Goal: Download file/media

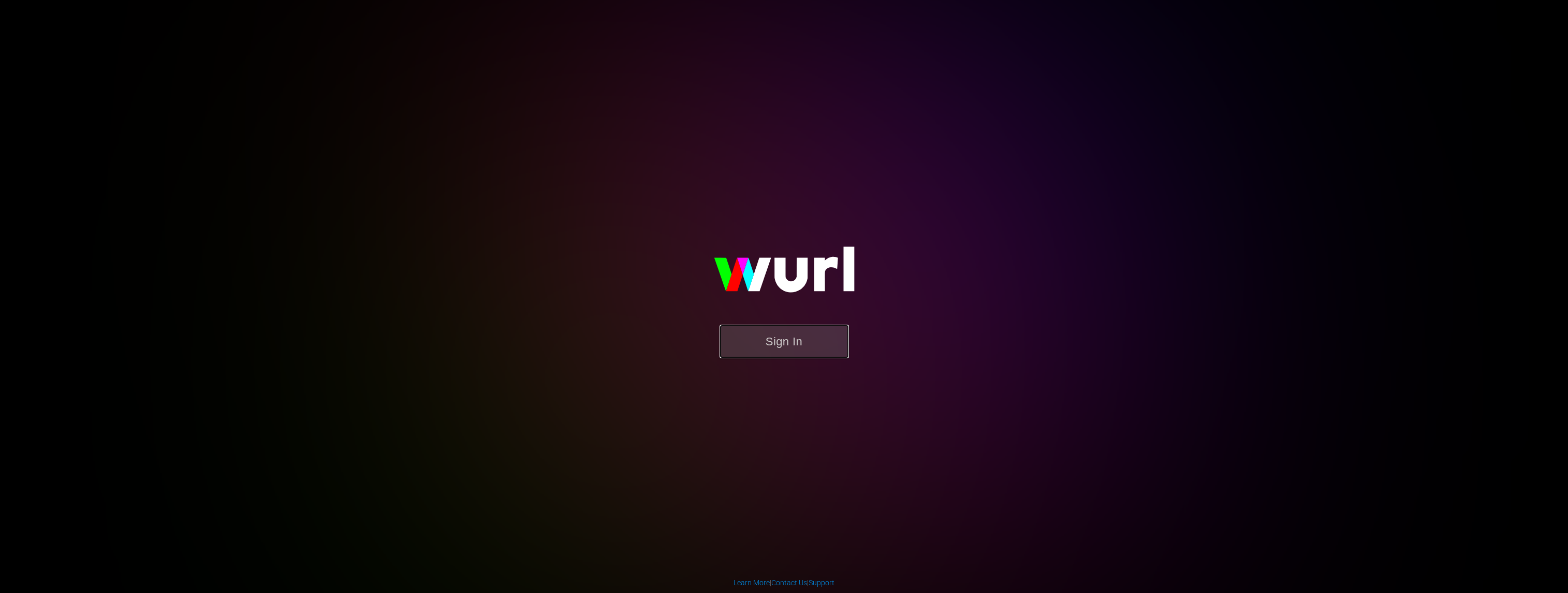
click at [801, 331] on button "Sign In" at bounding box center [784, 341] width 130 height 33
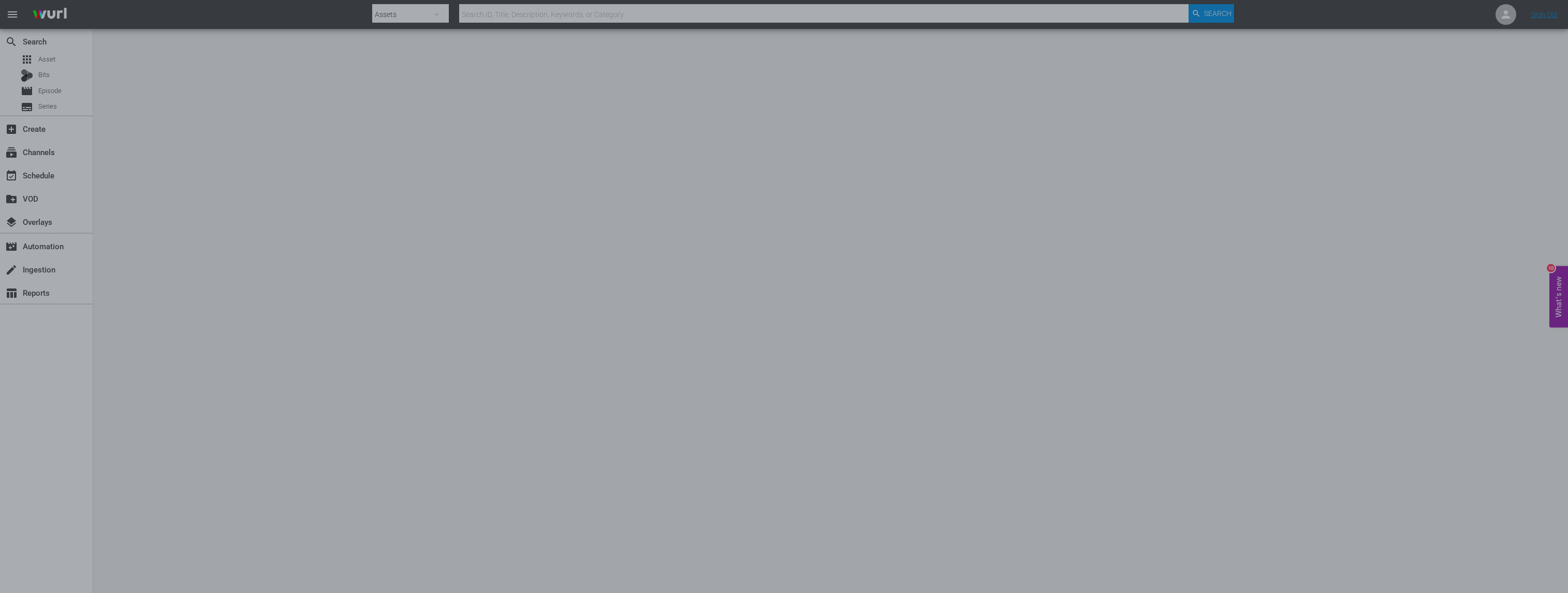
click at [497, 291] on div at bounding box center [784, 296] width 1568 height 593
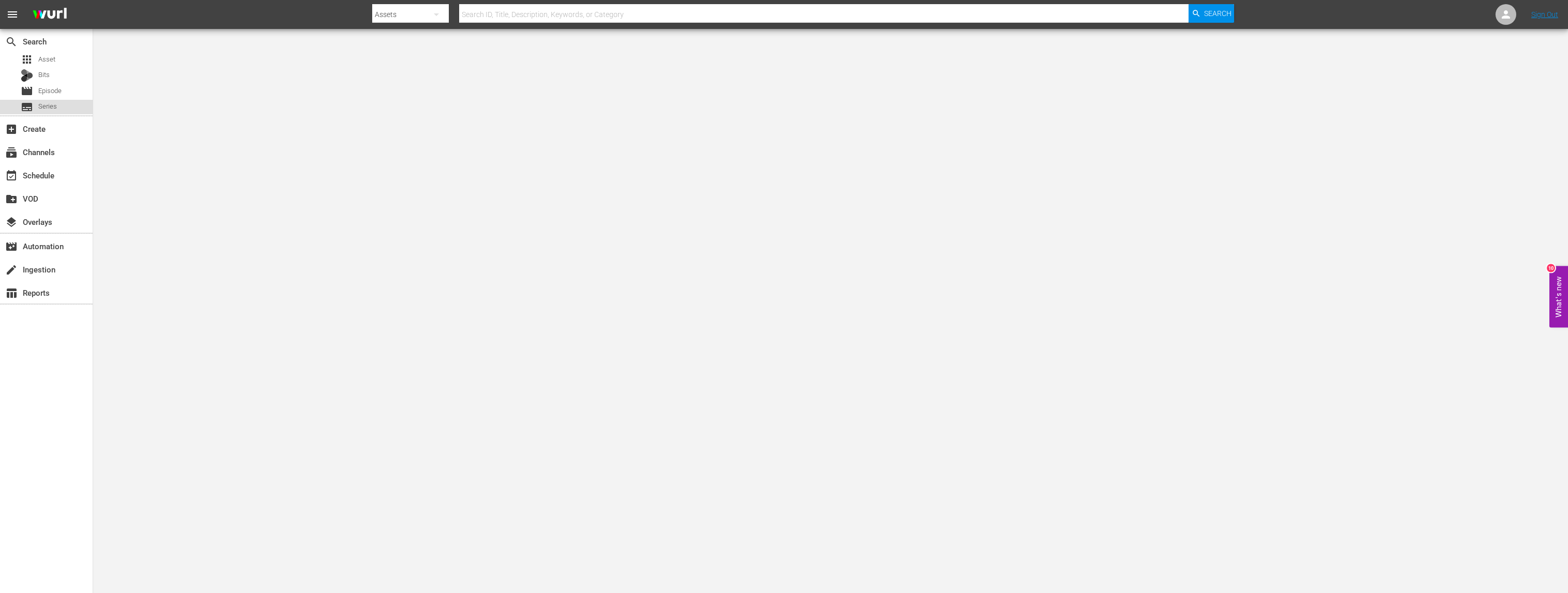
click at [46, 104] on span "Series" at bounding box center [47, 106] width 19 height 10
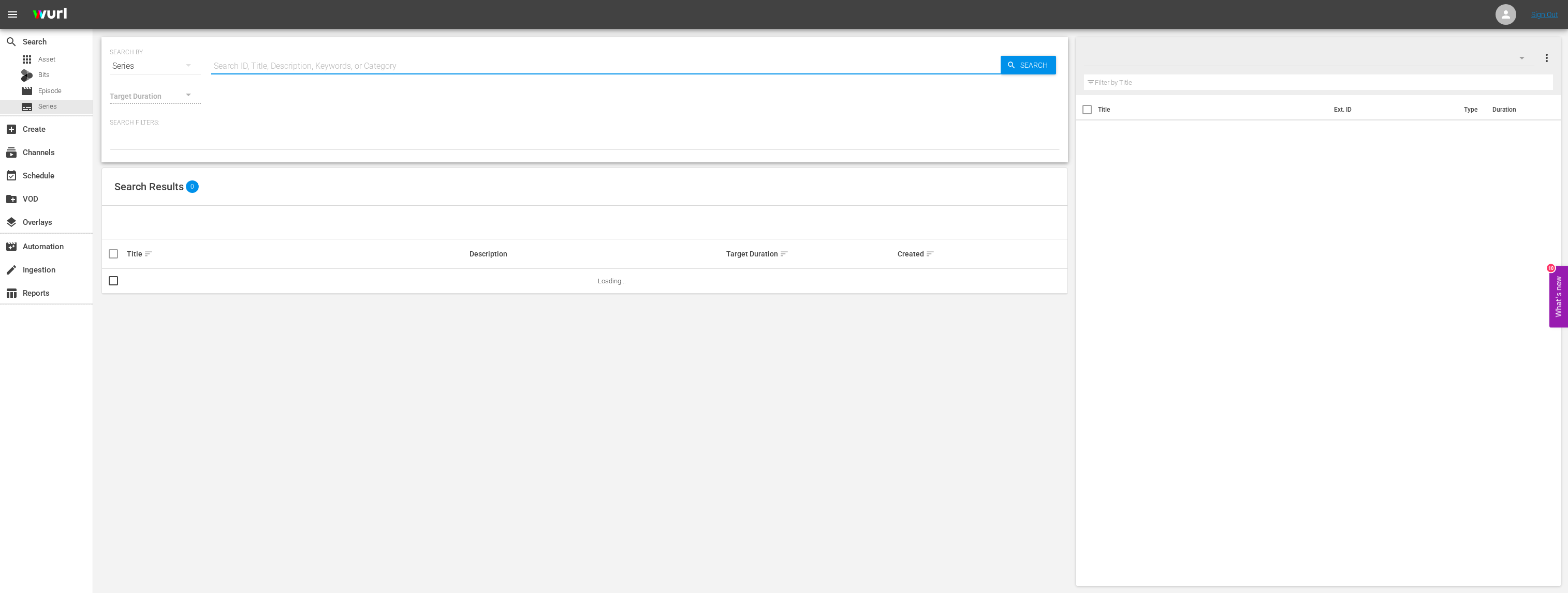
click at [265, 61] on input "text" at bounding box center [606, 66] width 789 height 25
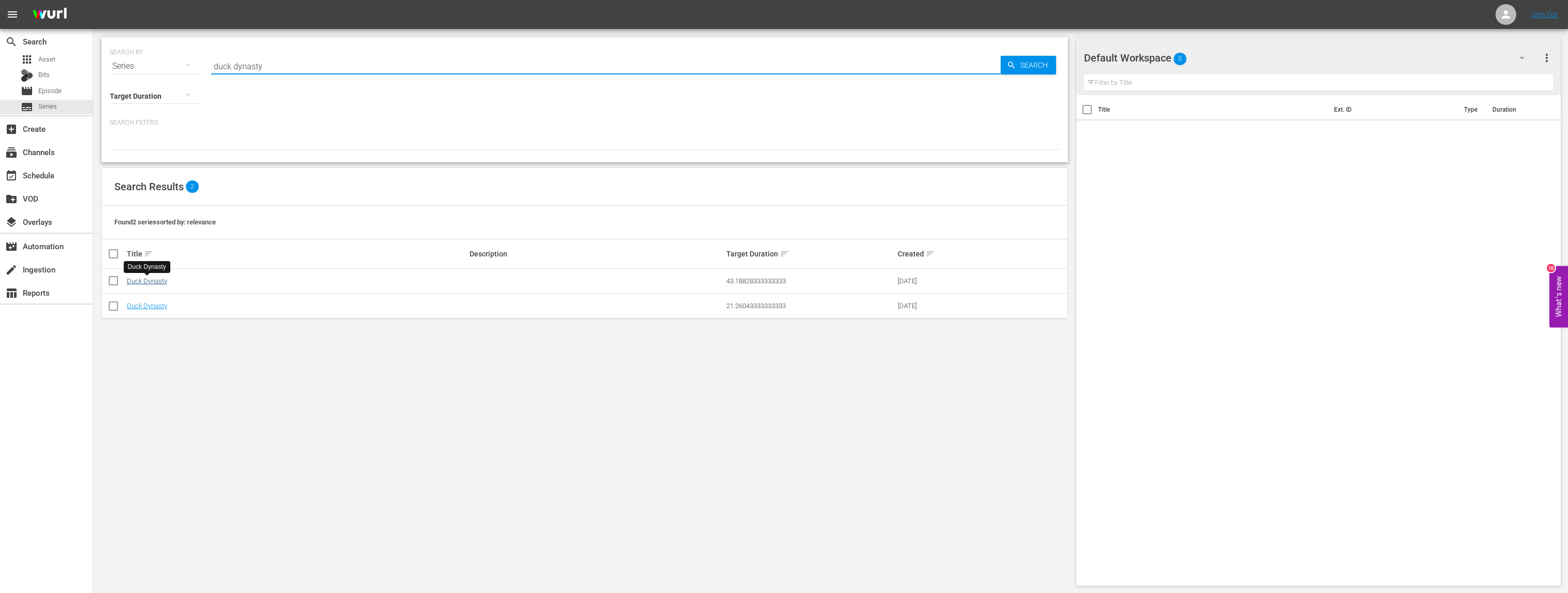
type input "duck dynasty"
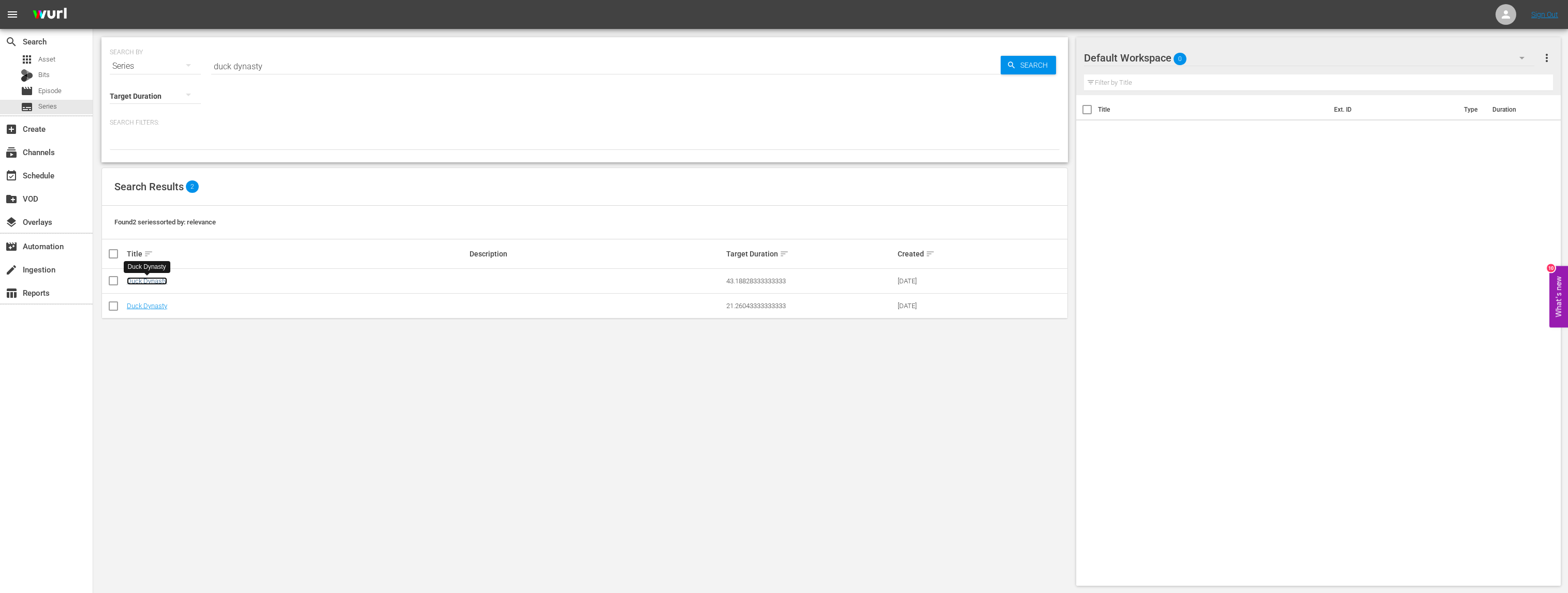
click at [150, 282] on link "Duck Dynasty" at bounding box center [147, 281] width 40 height 8
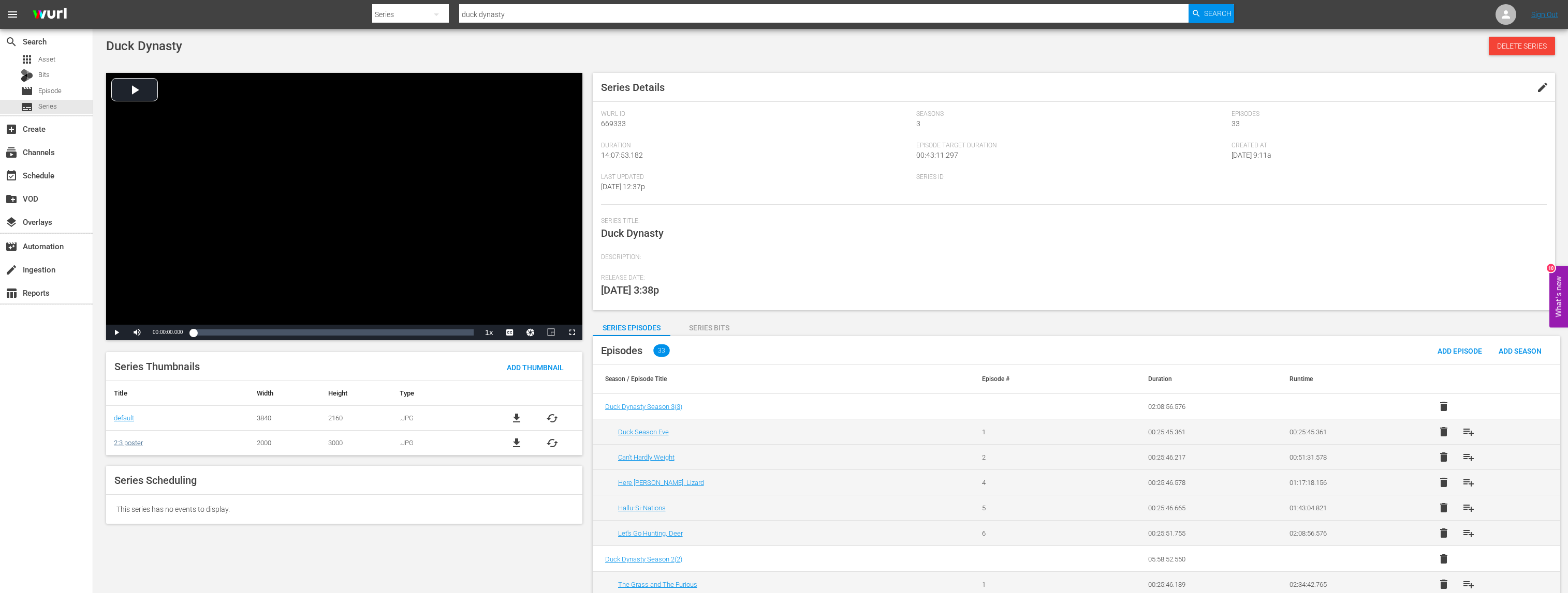
click at [127, 445] on link "2:3 poster" at bounding box center [128, 443] width 29 height 8
click at [128, 444] on link "2:3 poster" at bounding box center [128, 443] width 29 height 8
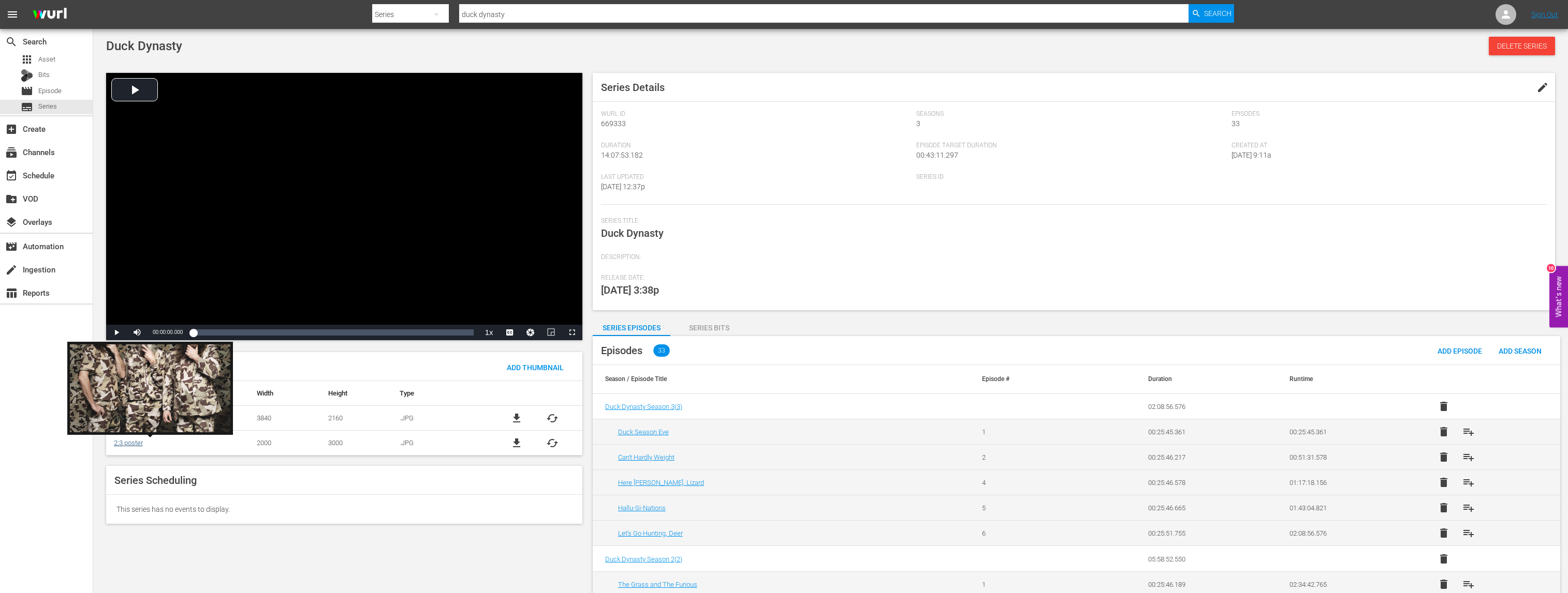
click at [126, 445] on link "2:3 poster" at bounding box center [128, 443] width 29 height 8
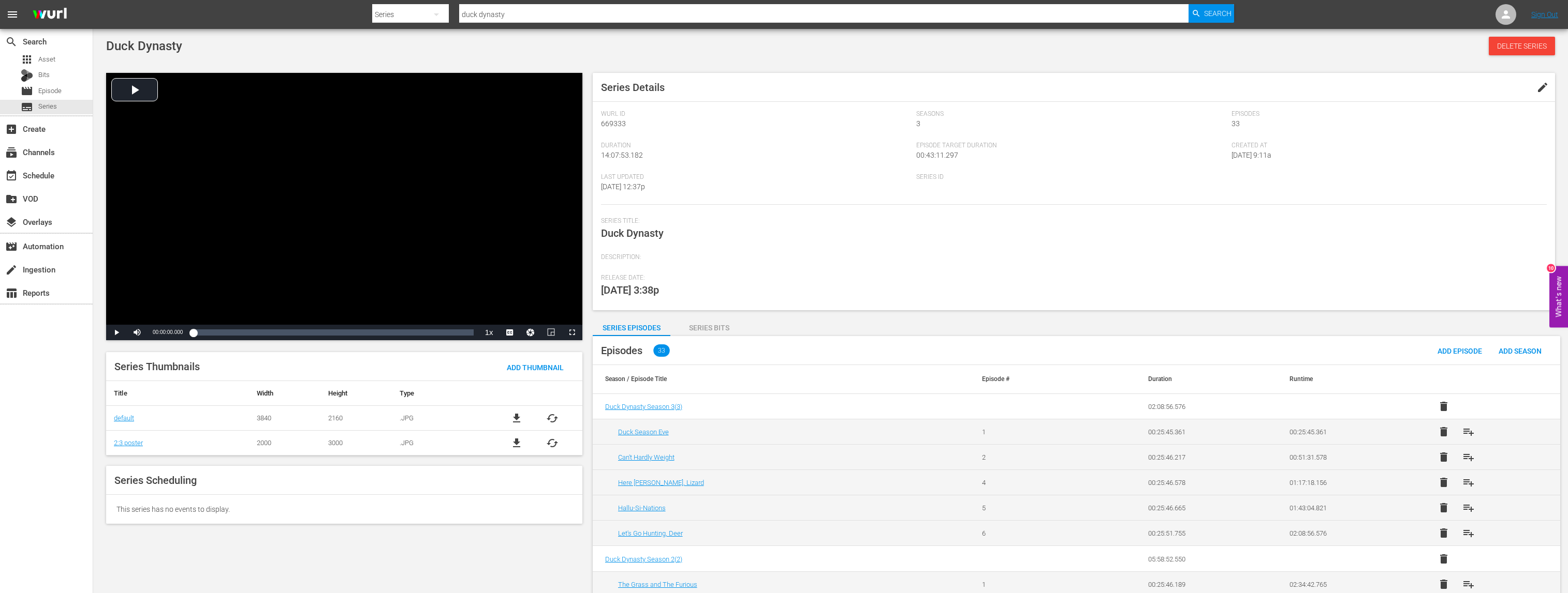
click at [214, 458] on div "Series Thumbnails Add Thumbnail Title Width Height Type default 3840 2160 .JPG …" at bounding box center [344, 404] width 486 height 114
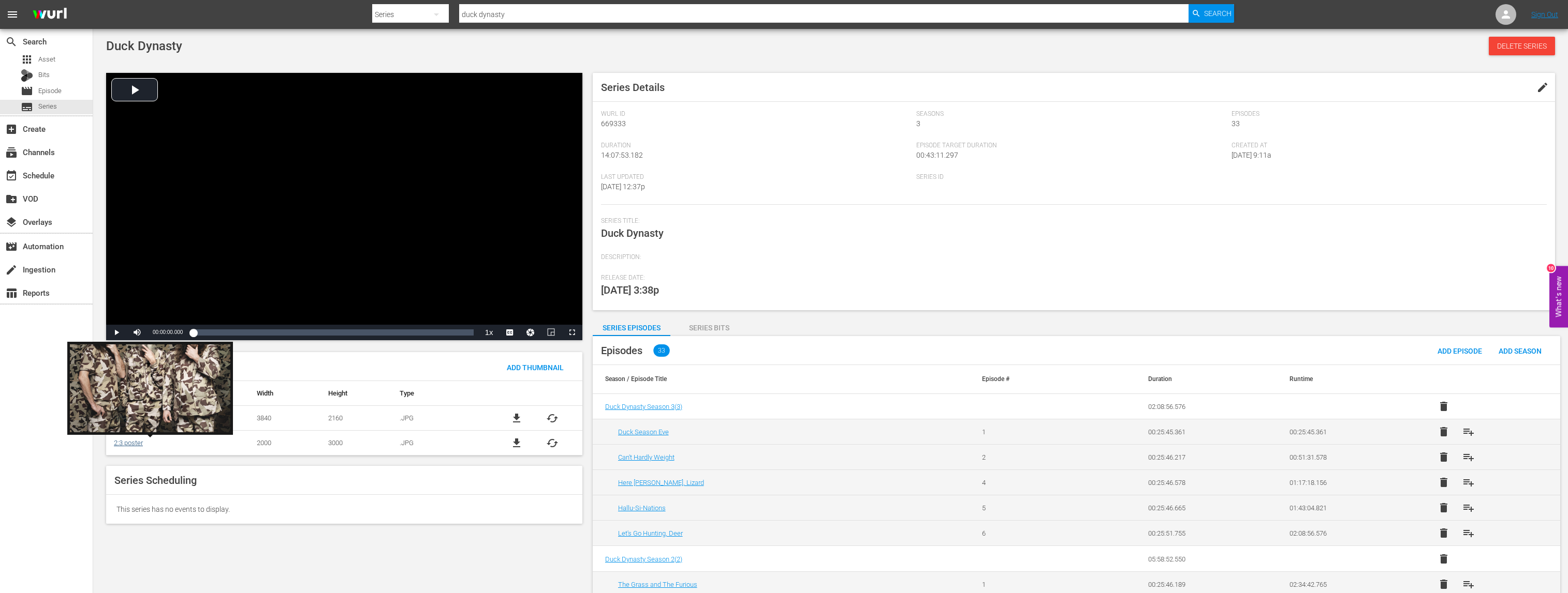
click at [126, 445] on link "2:3 poster" at bounding box center [128, 443] width 29 height 8
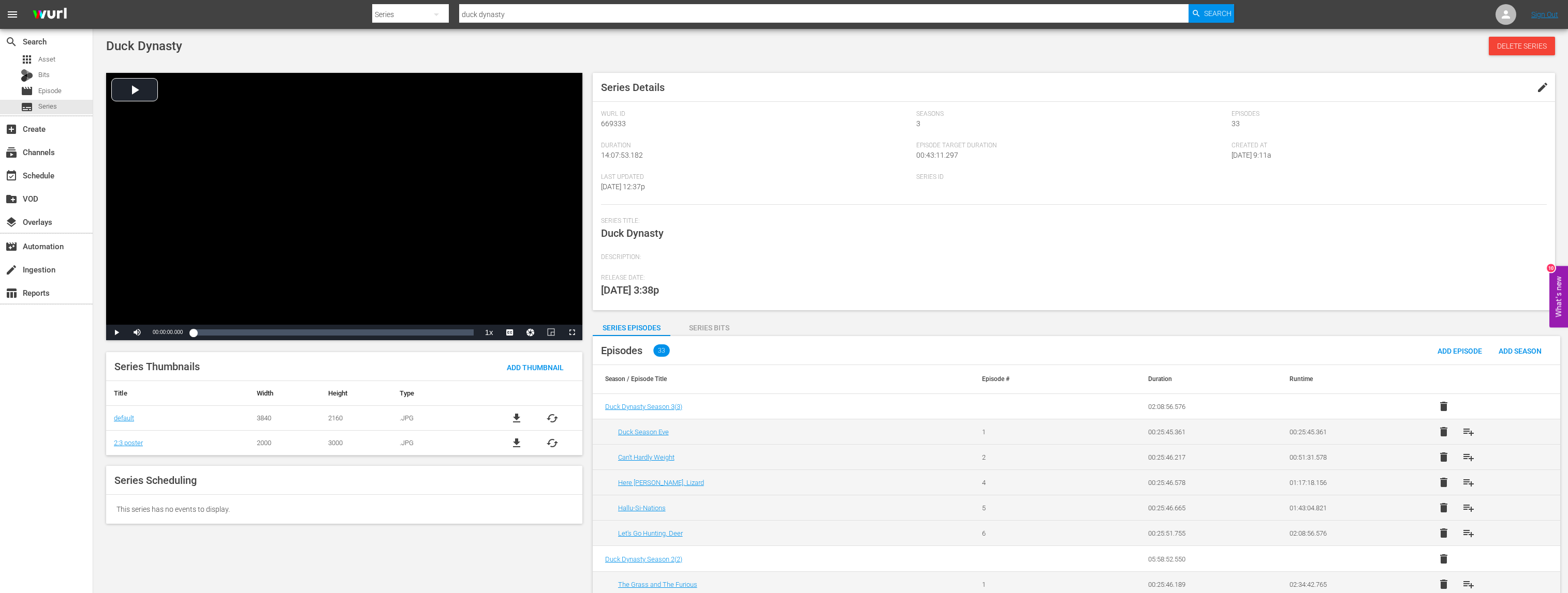
click at [154, 358] on div "Series Thumbnails Add Thumbnail" at bounding box center [344, 367] width 476 height 29
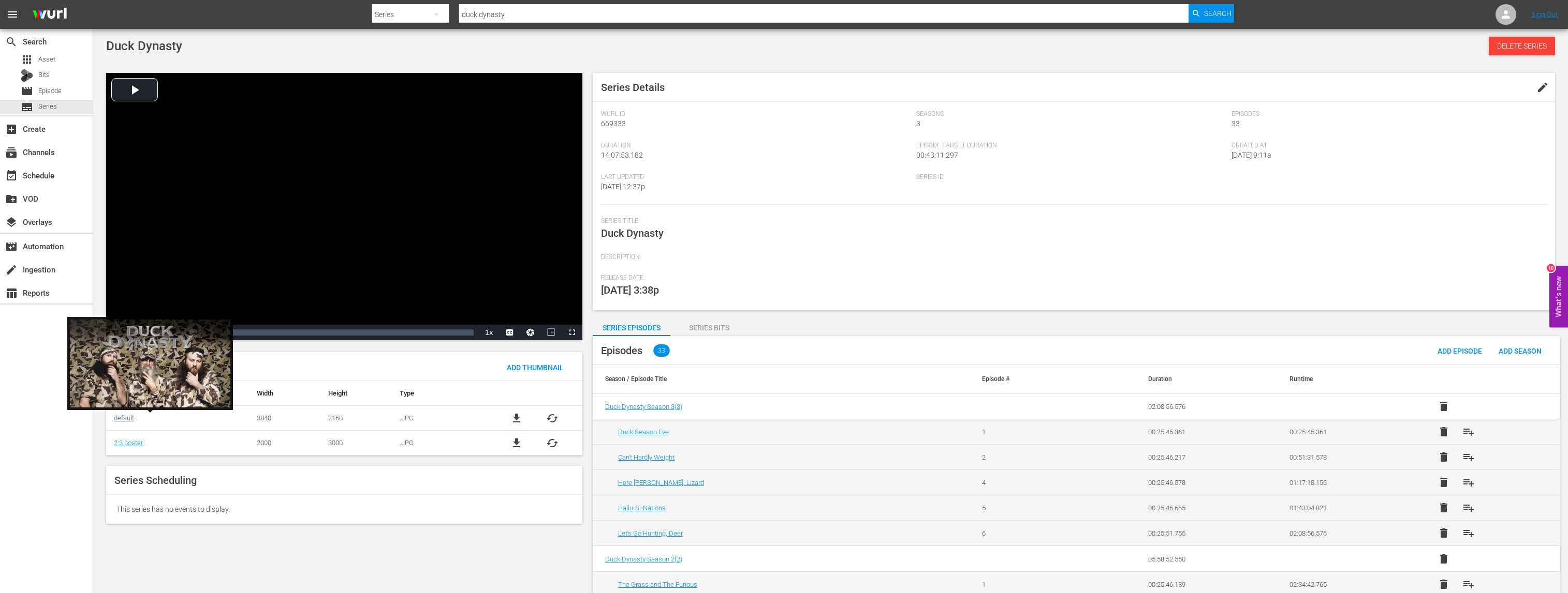
click at [121, 418] on link "default" at bounding box center [124, 418] width 20 height 8
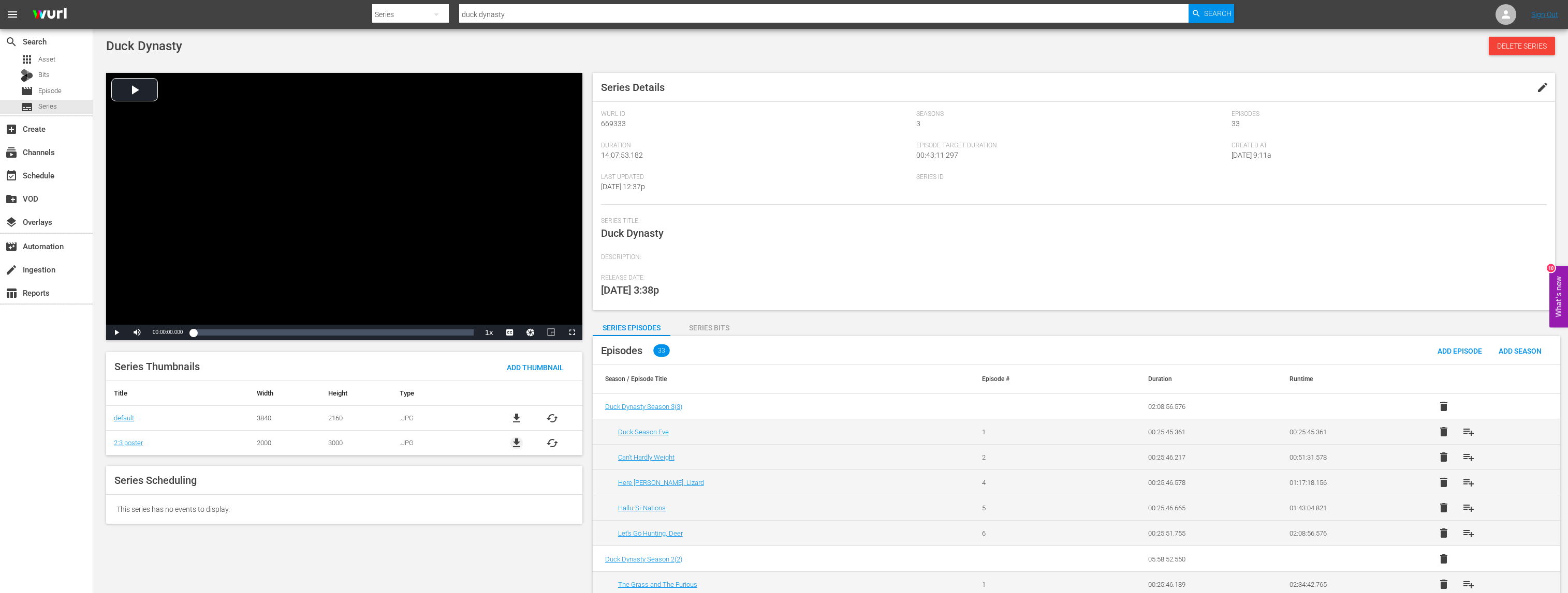
drag, startPoint x: 517, startPoint y: 439, endPoint x: 515, endPoint y: 426, distance: 13.2
click at [517, 439] on span "file_download" at bounding box center [517, 443] width 12 height 12
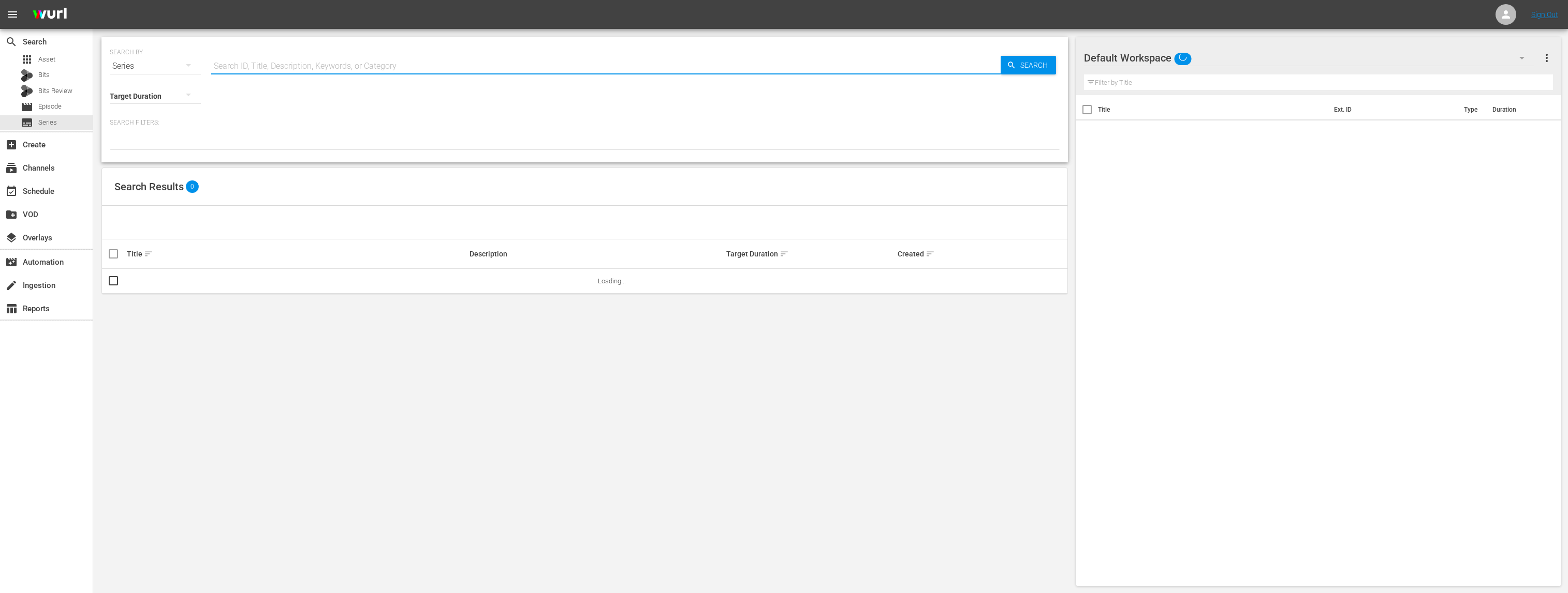
click at [240, 64] on input "text" at bounding box center [606, 66] width 789 height 25
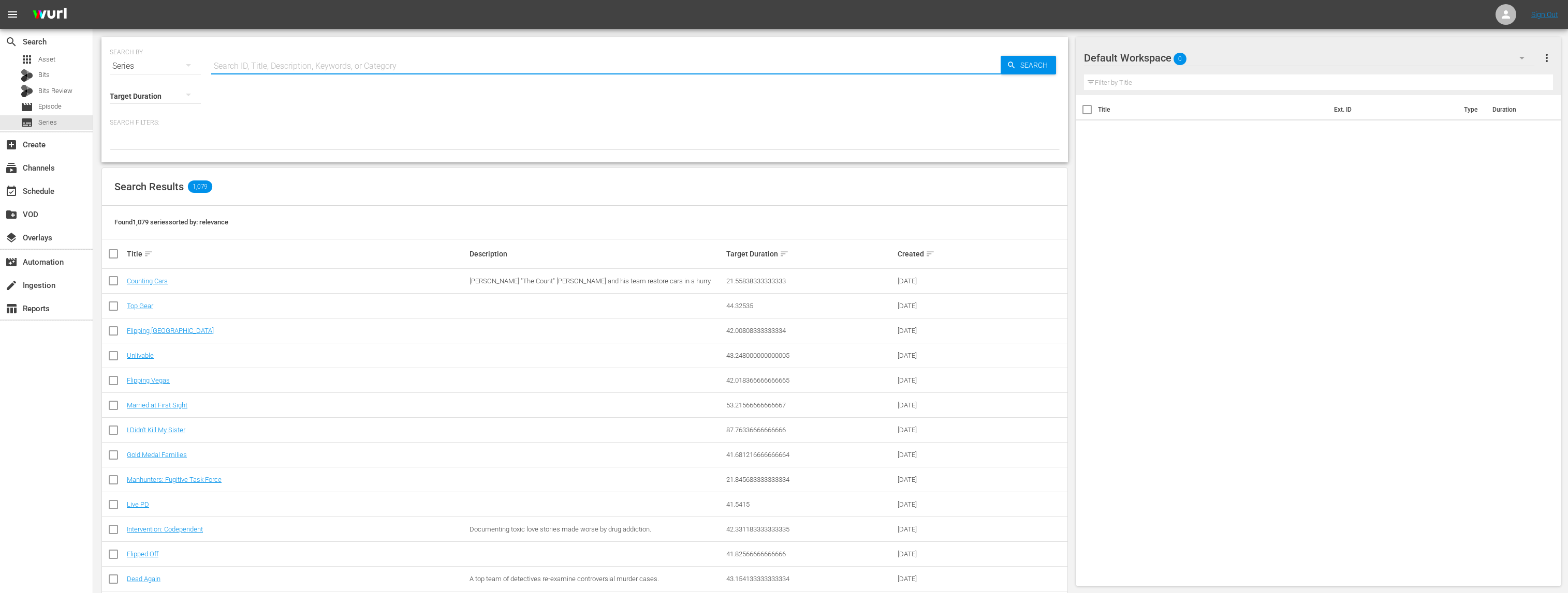
type input "duck dynasty"
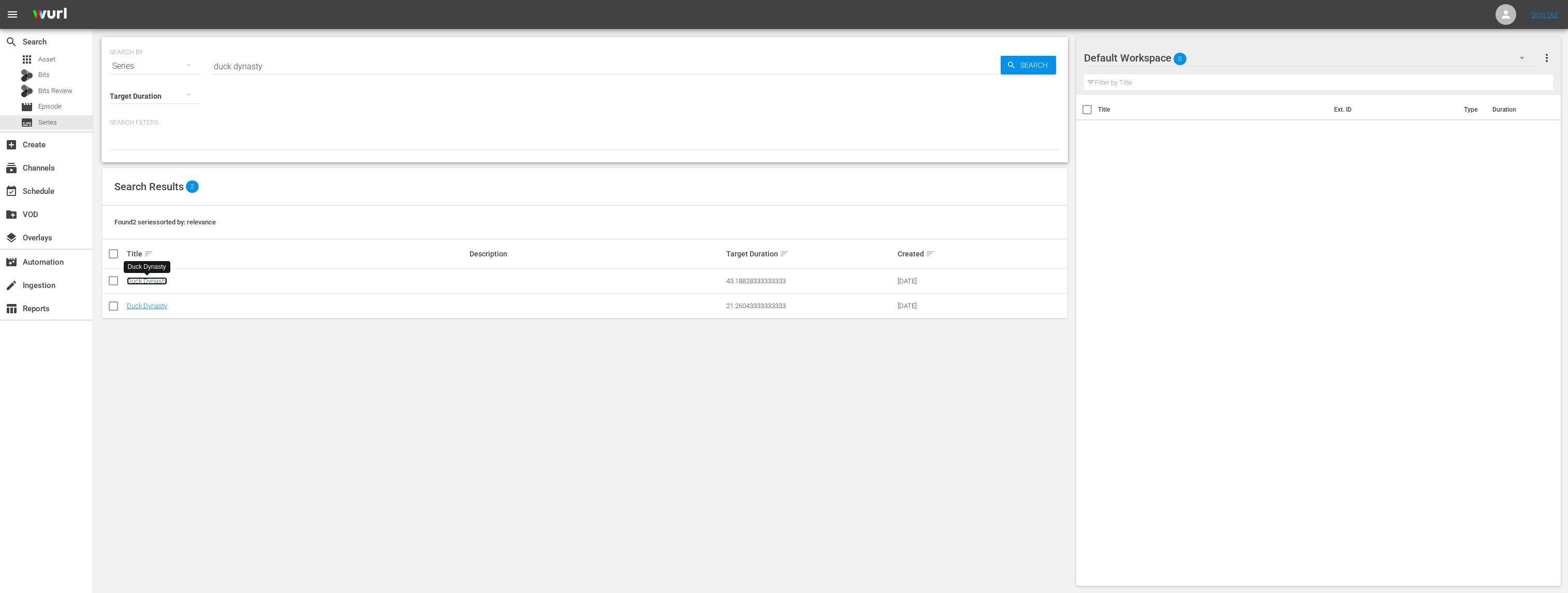
click at [145, 280] on link "Duck Dynasty" at bounding box center [147, 281] width 40 height 8
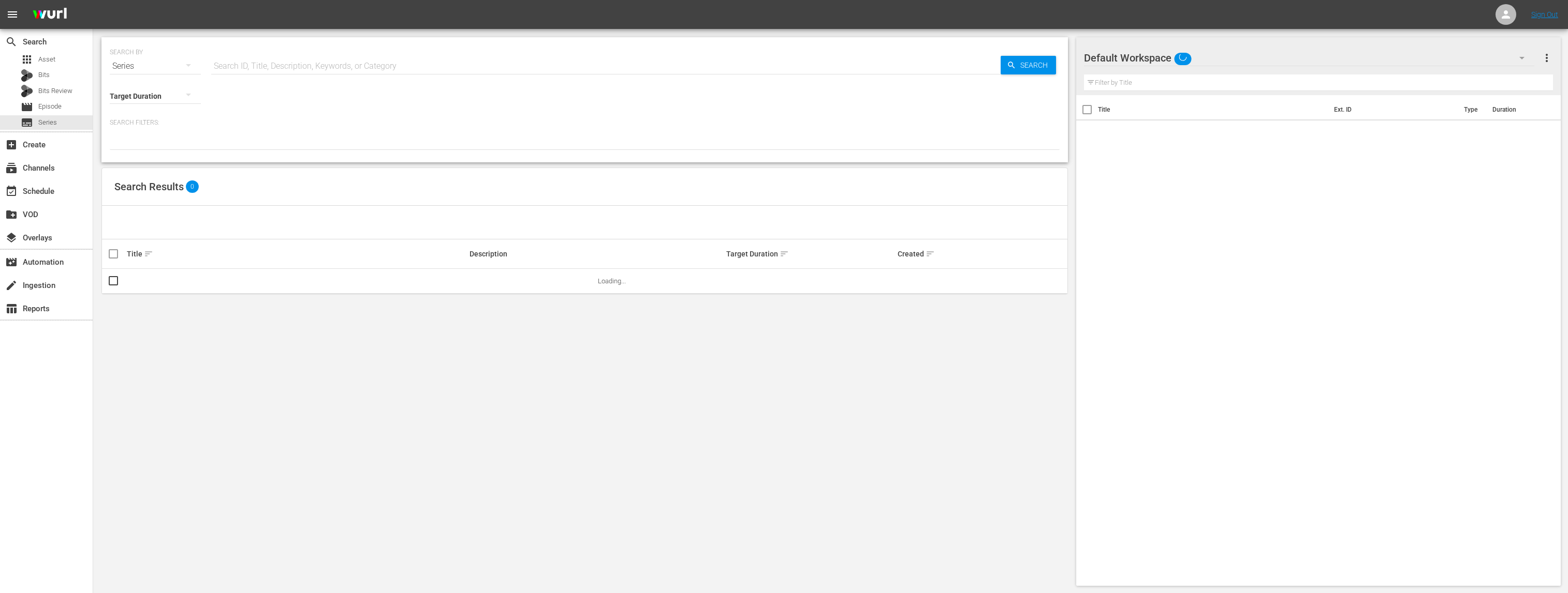
click at [290, 66] on input "text" at bounding box center [606, 66] width 789 height 25
type input "duck dynasty"
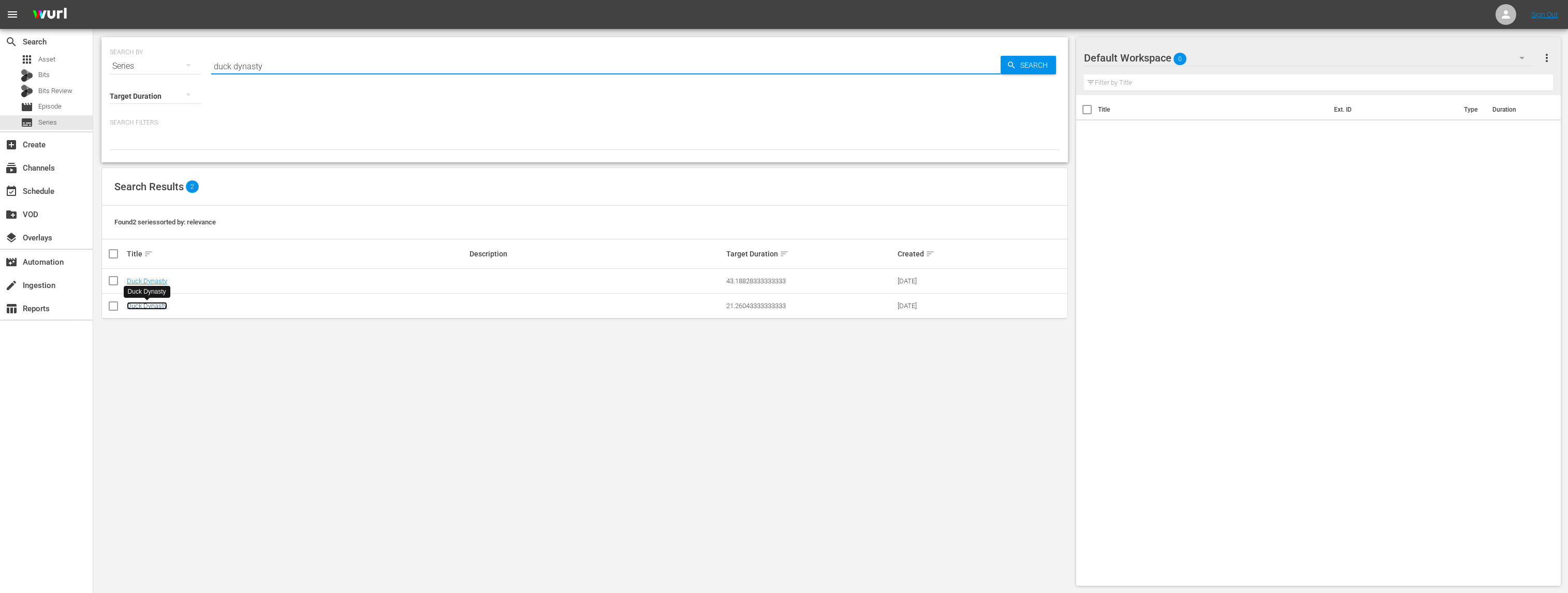
click at [141, 303] on link "Duck Dynasty" at bounding box center [147, 306] width 40 height 8
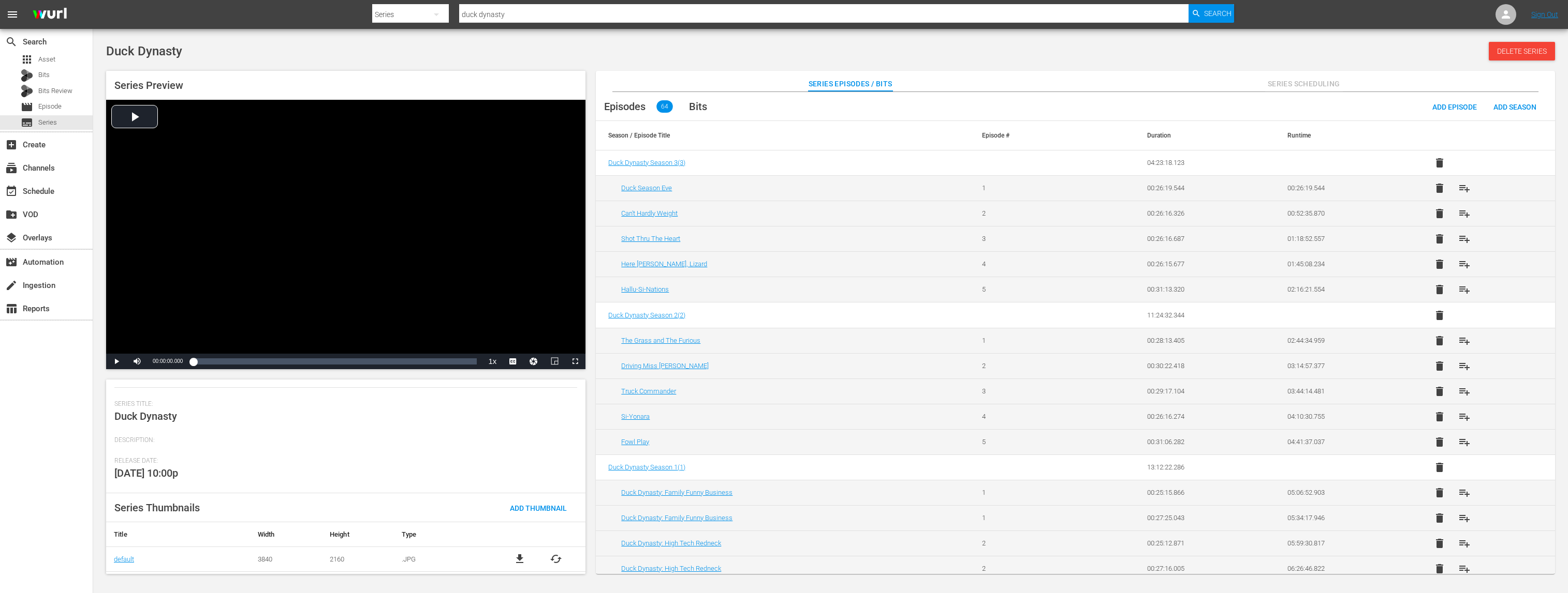
scroll to position [147, 0]
